Goal: Obtain resource: Download file/media

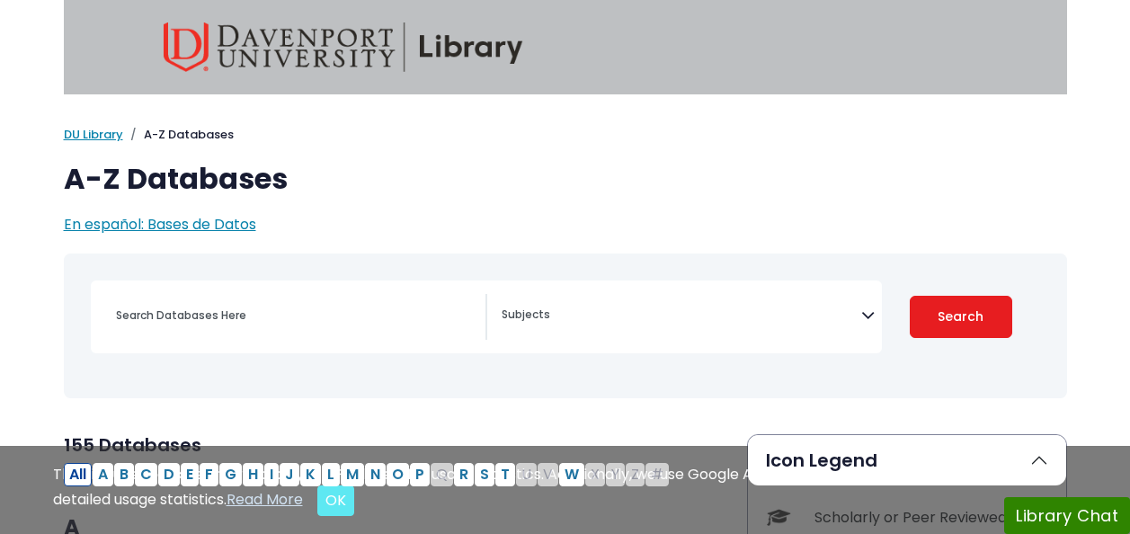
select select "Database Subject Filter"
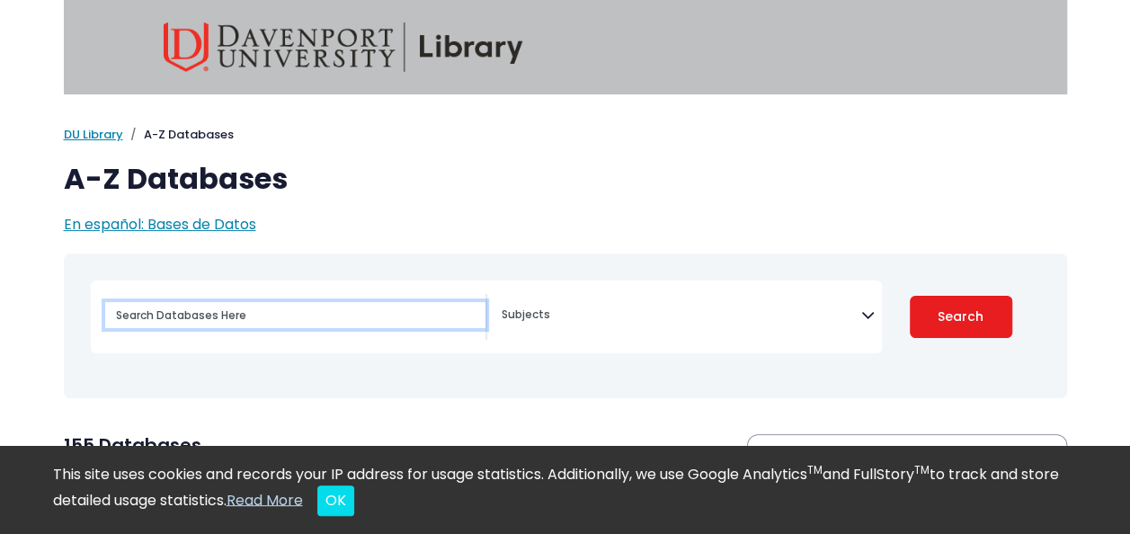
click at [208, 314] on input "Search database by title or keyword" at bounding box center [295, 315] width 380 height 26
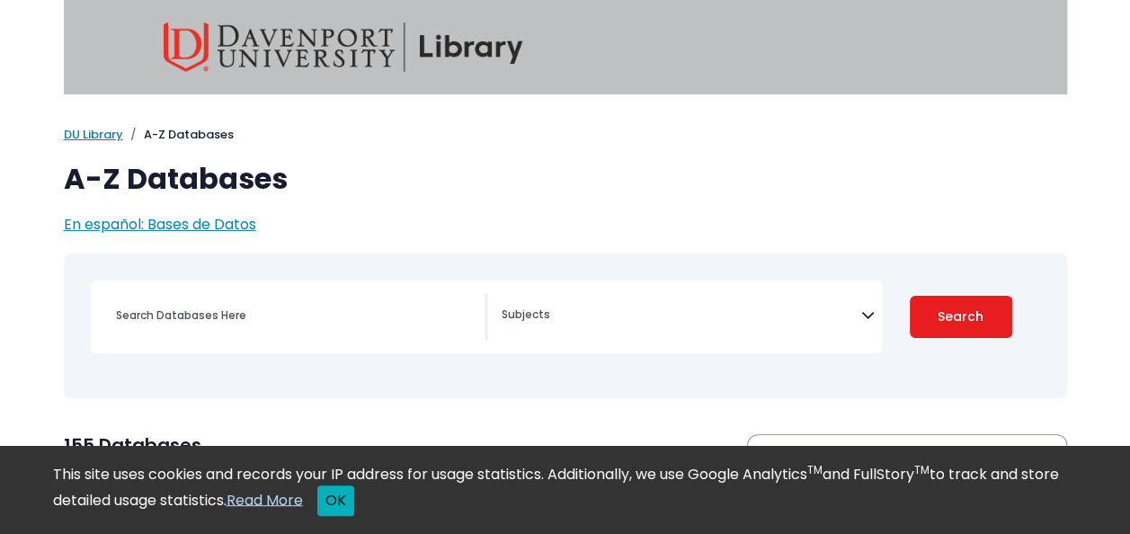
click at [354, 510] on button "OK" at bounding box center [335, 500] width 37 height 31
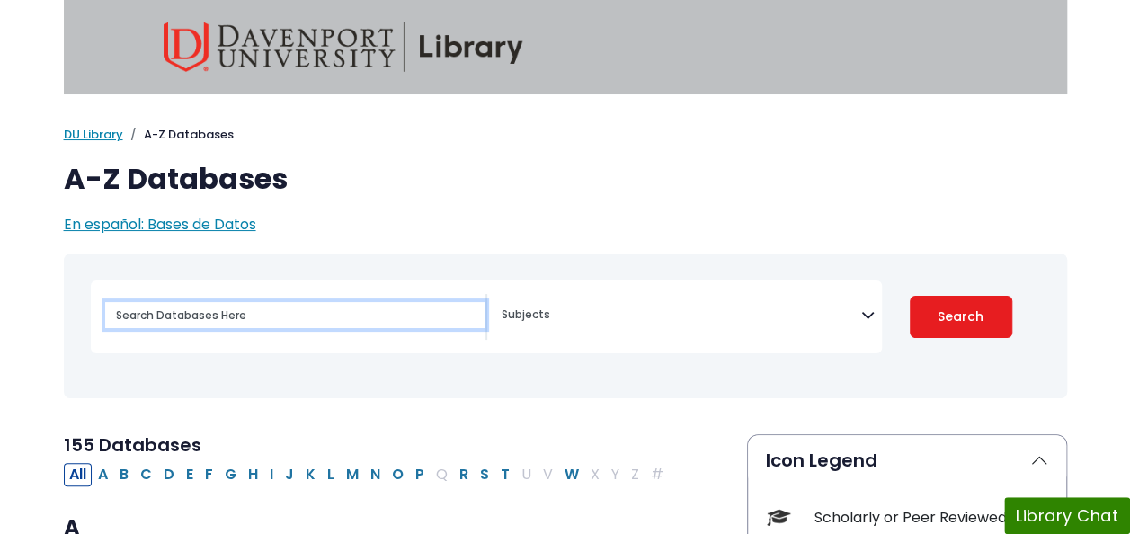
click at [270, 310] on input "Search database by title or keyword" at bounding box center [295, 315] width 380 height 26
type input "proquest"
click at [909, 296] on button "Search" at bounding box center [960, 317] width 102 height 42
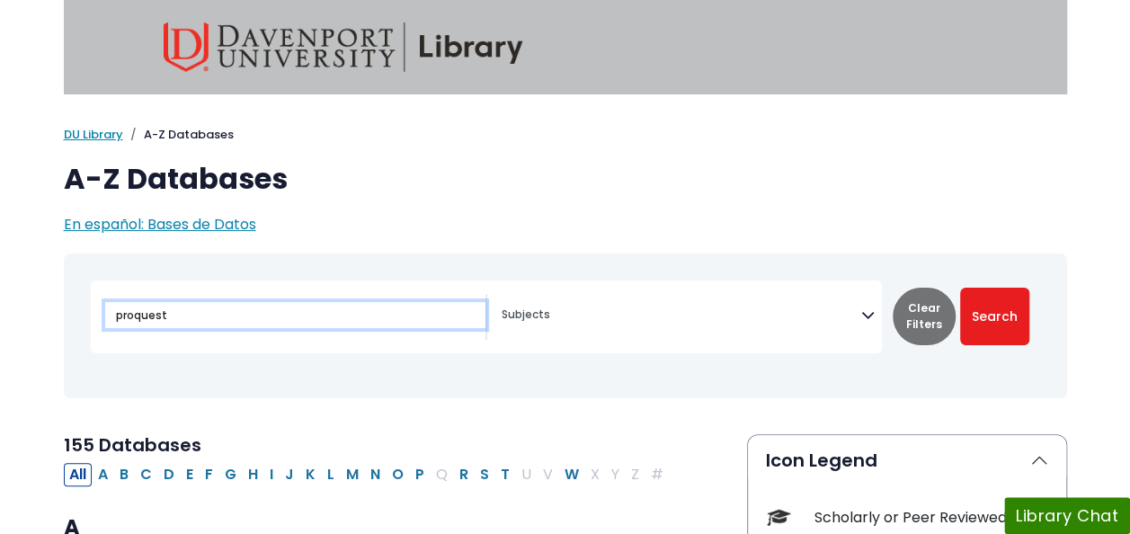
select select "Database Subject Filter"
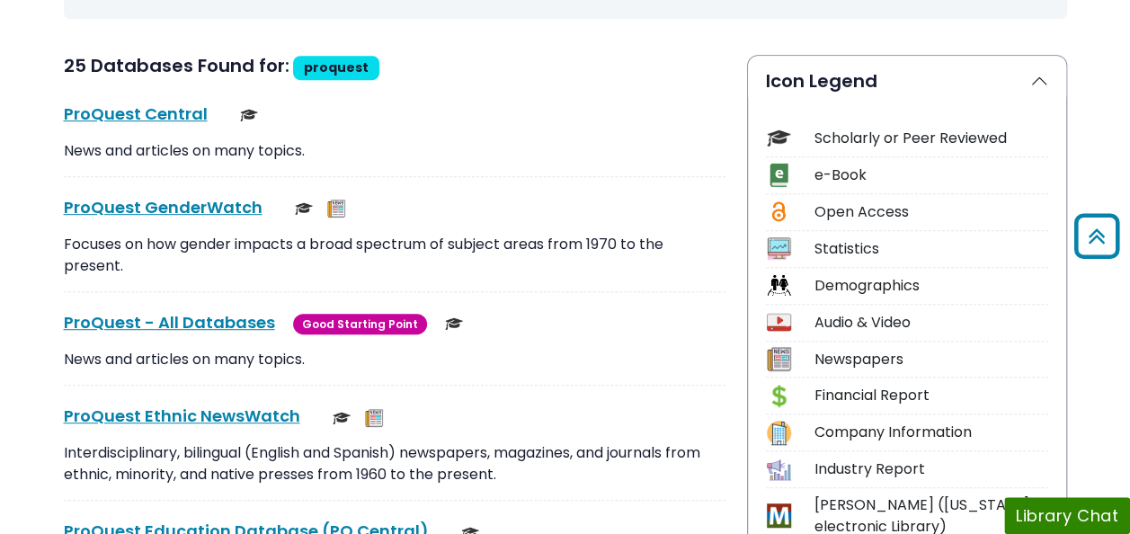
scroll to position [367, 0]
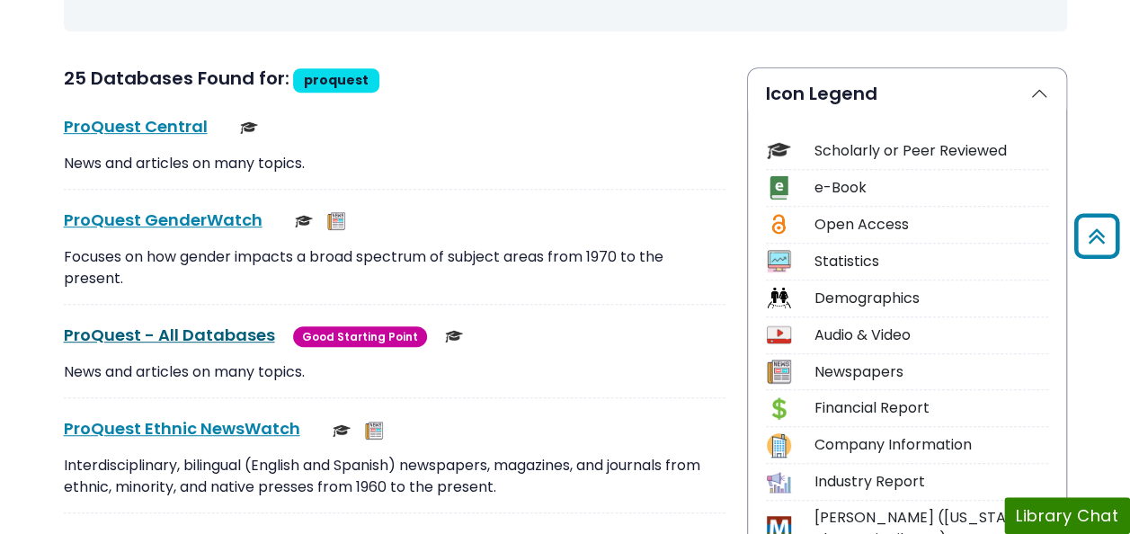
click at [226, 337] on link "ProQuest - All Databases This link opens in a new window" at bounding box center [169, 335] width 211 height 22
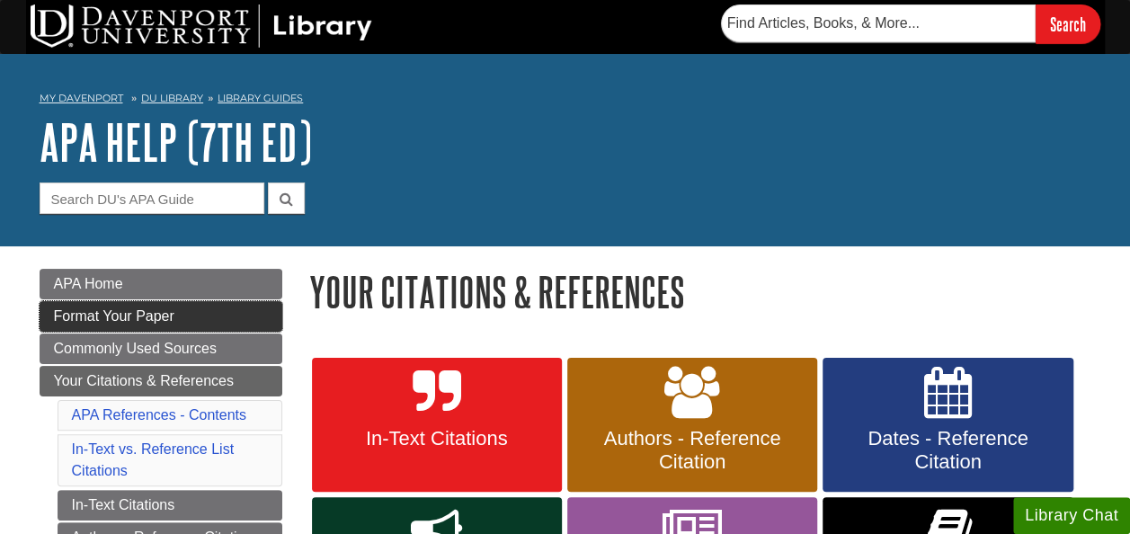
click at [225, 308] on link "Format Your Paper" at bounding box center [161, 316] width 243 height 31
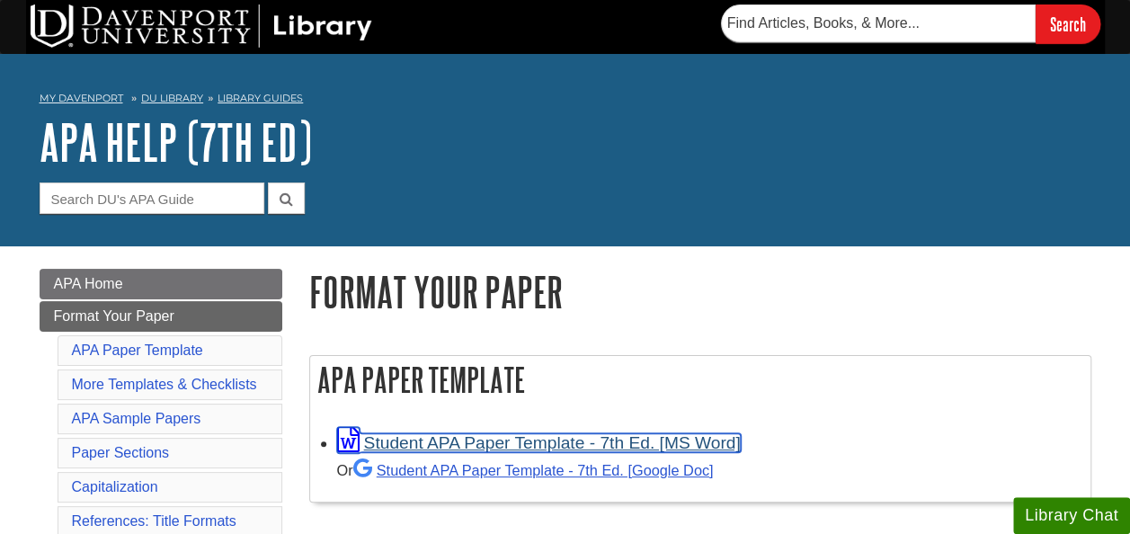
click at [431, 439] on link "Student APA Paper Template - 7th Ed. [MS Word]" at bounding box center [538, 442] width 403 height 19
